Goal: Task Accomplishment & Management: Use online tool/utility

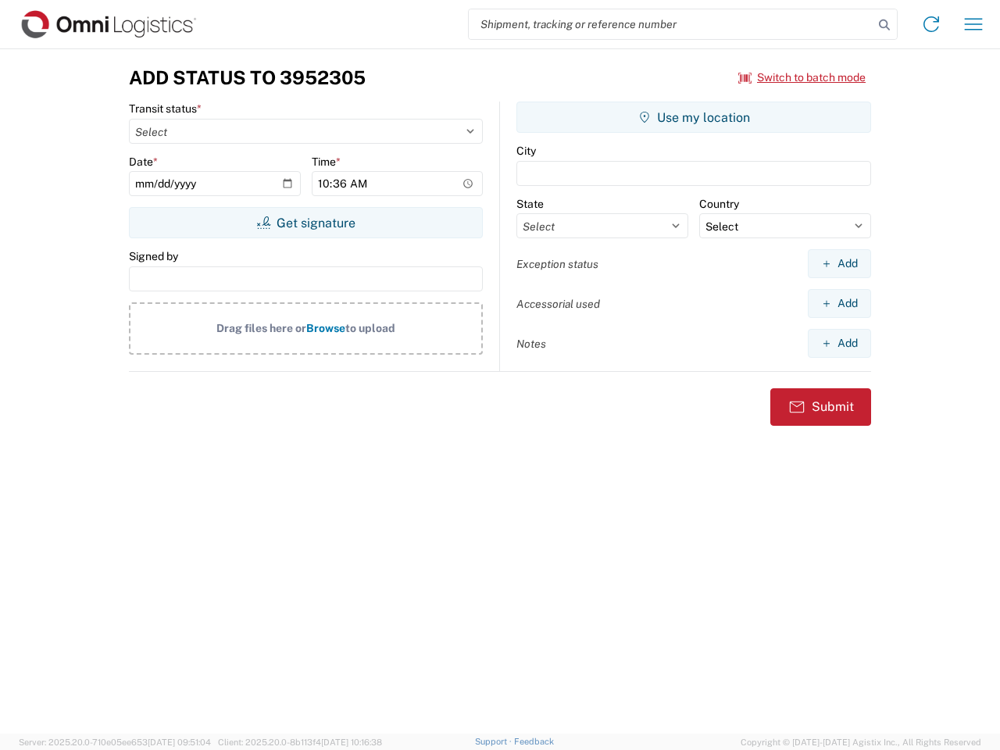
click at [671, 24] on input "search" at bounding box center [671, 24] width 405 height 30
click at [885, 25] on icon at bounding box center [885, 25] width 22 height 22
click at [932, 24] on icon at bounding box center [931, 24] width 25 height 25
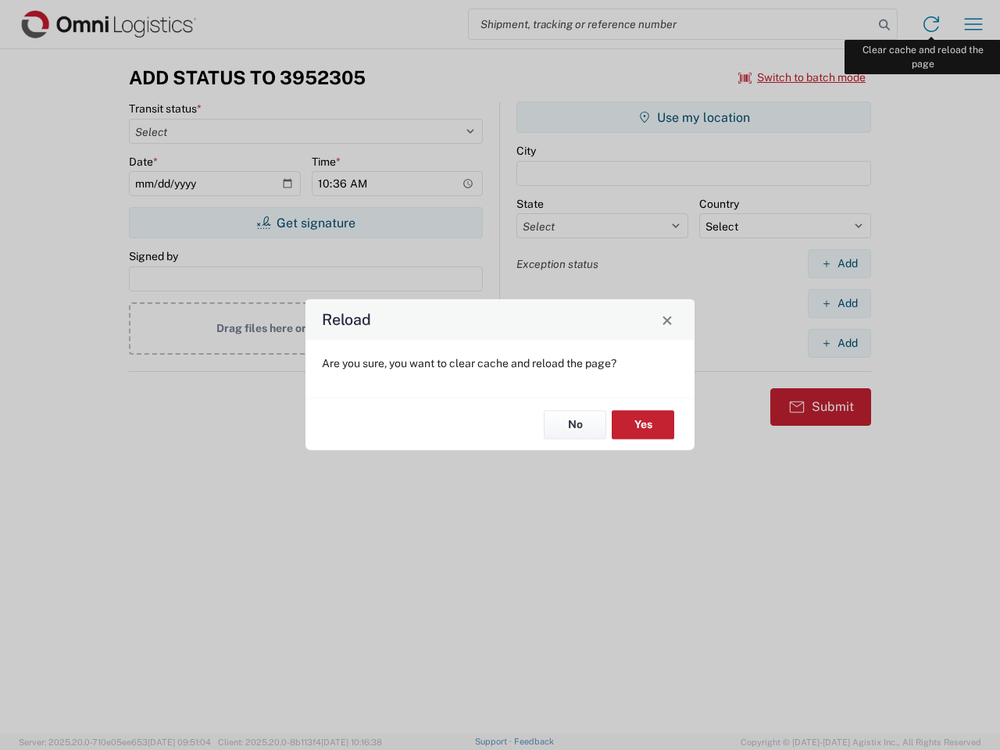
click at [974, 24] on div "Reload Are you sure, you want to clear cache and reload the page? No Yes" at bounding box center [500, 375] width 1000 height 750
click at [803, 77] on div "Reload Are you sure, you want to clear cache and reload the page? No Yes" at bounding box center [500, 375] width 1000 height 750
click at [306, 223] on div "Reload Are you sure, you want to clear cache and reload the page? No Yes" at bounding box center [500, 375] width 1000 height 750
click at [694, 117] on div "Reload Are you sure, you want to clear cache and reload the page? No Yes" at bounding box center [500, 375] width 1000 height 750
click at [839, 263] on div "Reload Are you sure, you want to clear cache and reload the page? No Yes" at bounding box center [500, 375] width 1000 height 750
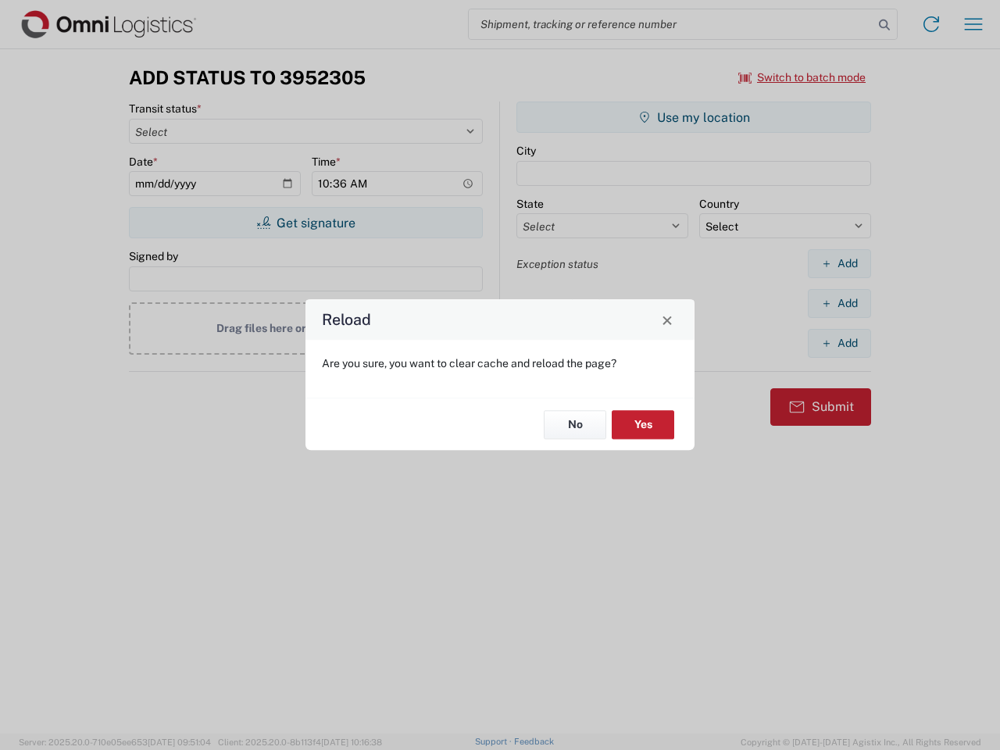
click at [839, 303] on div "Reload Are you sure, you want to clear cache and reload the page? No Yes" at bounding box center [500, 375] width 1000 height 750
click at [839, 343] on div "Reload Are you sure, you want to clear cache and reload the page? No Yes" at bounding box center [500, 375] width 1000 height 750
